Goal: Information Seeking & Learning: Learn about a topic

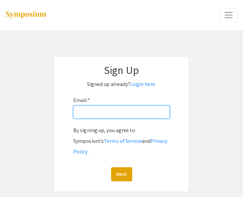
click at [114, 113] on input "Email: *" at bounding box center [121, 112] width 97 height 13
type input "[EMAIL_ADDRESS][DOMAIN_NAME]"
click at [111, 168] on button "Next" at bounding box center [121, 175] width 21 height 14
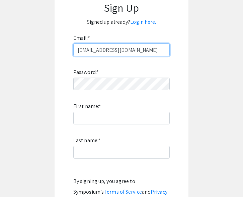
scroll to position [67, 0]
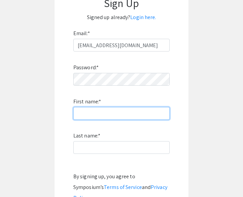
click at [123, 115] on input "First name: *" at bounding box center [121, 113] width 97 height 13
type input "[PERSON_NAME]"
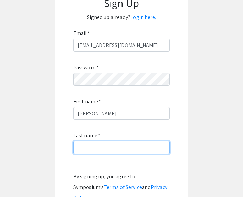
type input "Cadiente"
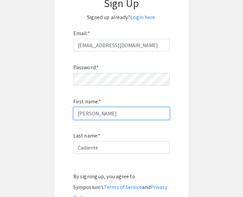
scroll to position [134, 0]
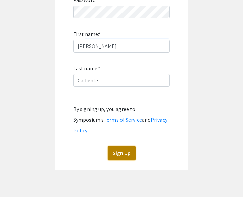
click at [116, 146] on button "Sign Up" at bounding box center [122, 153] width 28 height 14
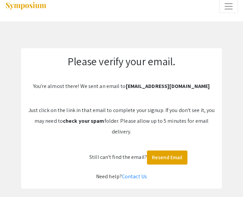
scroll to position [7, 0]
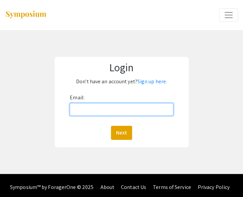
click at [143, 113] on input "Email:" at bounding box center [121, 109] width 103 height 13
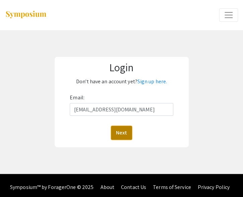
click at [127, 135] on button "Next" at bounding box center [121, 133] width 21 height 14
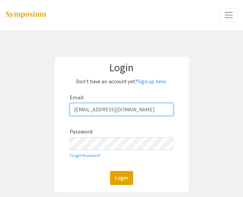
type input "cadientedd@students.national-u.edu.ph"
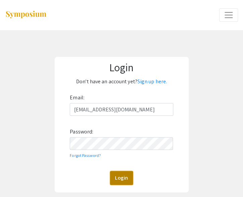
click at [119, 174] on button "Login" at bounding box center [121, 178] width 23 height 14
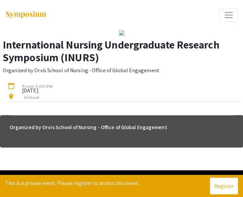
click at [124, 36] on img at bounding box center [121, 32] width 5 height 5
click at [219, 184] on button "Register" at bounding box center [224, 186] width 28 height 17
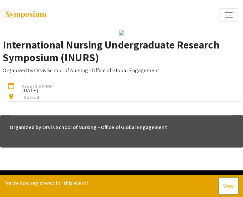
click at [223, 188] on button "View" at bounding box center [228, 186] width 19 height 17
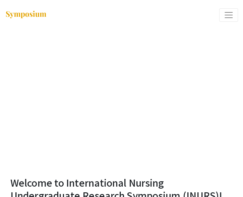
click at [232, 13] on span "Expand or Collapse Menu" at bounding box center [229, 15] width 10 height 10
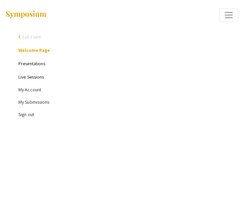
click at [23, 63] on link "Presentations" at bounding box center [31, 64] width 27 height 6
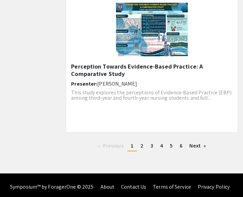
scroll to position [965, 0]
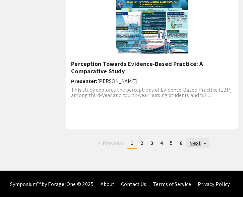
click at [192, 140] on link "Next page" at bounding box center [197, 143] width 23 height 10
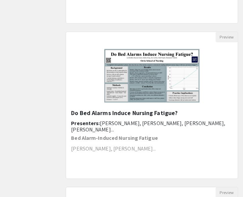
scroll to position [293, 0]
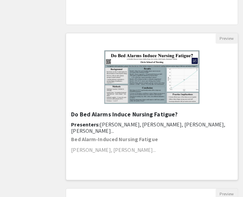
click at [143, 109] on img "Open Presentation <p>Do Bed Alarms Induce Nursing Fatigue?</p>" at bounding box center [152, 77] width 109 height 67
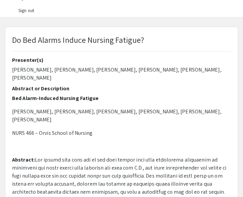
scroll to position [105, 0]
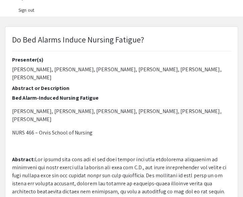
select select "custom"
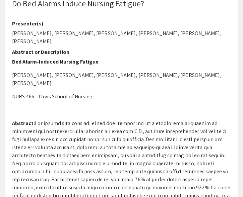
type input "0"
select select "custom"
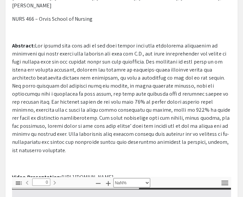
type input "1"
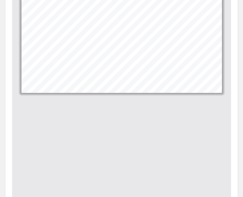
scroll to position [365, 0]
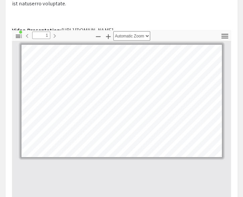
select select "custom"
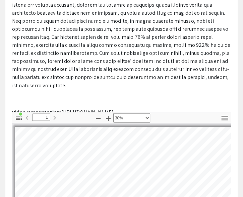
scroll to position [283, 0]
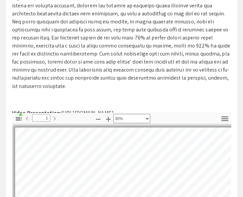
click at [92, 109] on p "Video Presentation: https://youtu.be/85ONXwT2xdY" at bounding box center [121, 113] width 219 height 8
drag, startPoint x: 60, startPoint y: 89, endPoint x: 129, endPoint y: 88, distance: 69.7
click at [129, 109] on p "Video Presentation: https://youtu.be/85ONXwT2xdY" at bounding box center [121, 113] width 219 height 8
copy p "https://youtu.be/85ONXwT2xdY"
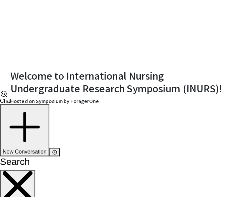
scroll to position [108, 0]
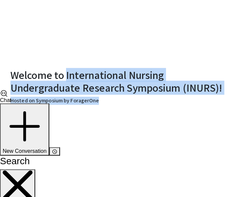
drag, startPoint x: 66, startPoint y: 75, endPoint x: 97, endPoint y: 99, distance: 38.8
type textarea "International Nursing Undergraduate Research Symposium (INURS)! Hosted on Sympo…"
click at [97, 99] on div "Welcome to International Nursing Undergraduate Research Symposium (INURS)! Host…" at bounding box center [121, 192] width 233 height 247
copy div "International Nursing Undergraduate Research Symposium (INURS)! Hosted on Sympo…"
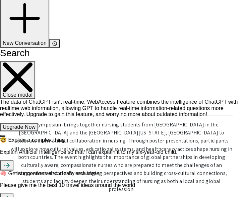
scroll to position [251, 0]
